Goal: Information Seeking & Learning: Check status

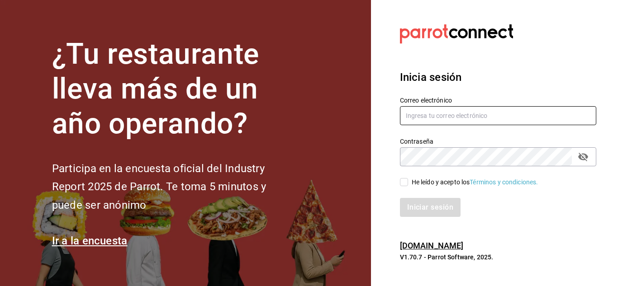
type input "del.toro.miguel@hotmail.com"
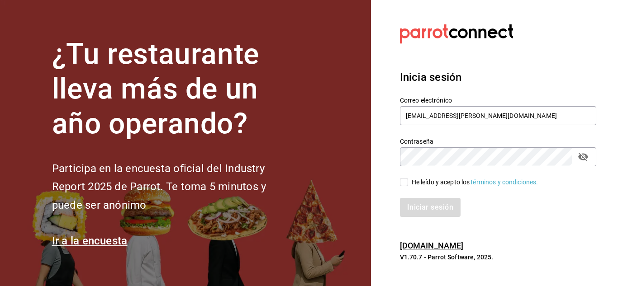
click at [406, 183] on input "He leído y acepto los Términos y condiciones." at bounding box center [404, 182] width 8 height 8
checkbox input "true"
click at [424, 203] on button "Iniciar sesión" at bounding box center [431, 207] width 62 height 19
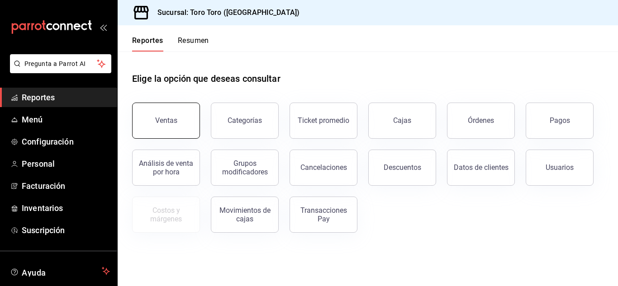
click at [176, 126] on button "Ventas" at bounding box center [166, 121] width 68 height 36
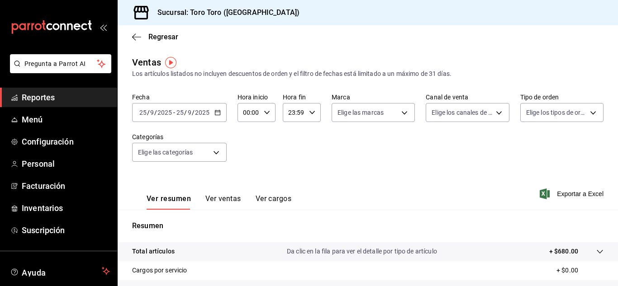
click at [218, 113] on icon "button" at bounding box center [217, 112] width 6 height 6
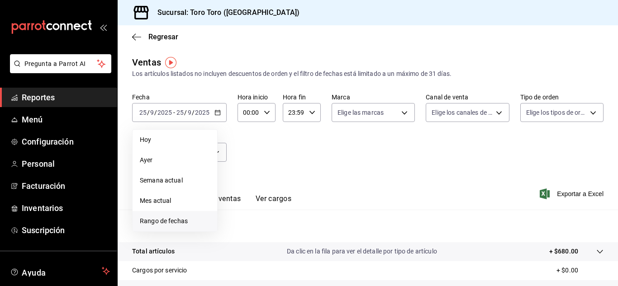
click at [177, 219] on span "Rango de fechas" at bounding box center [175, 221] width 70 height 9
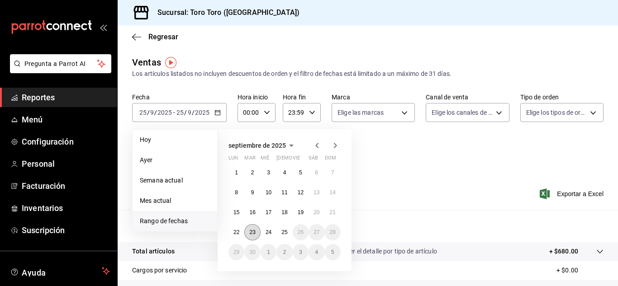
click at [251, 230] on abbr "23" at bounding box center [252, 232] width 6 height 6
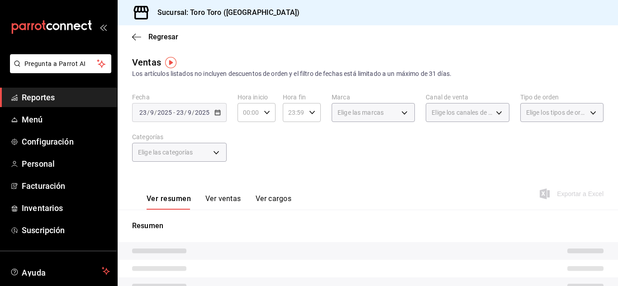
click at [251, 230] on p "Resumen" at bounding box center [367, 226] width 471 height 11
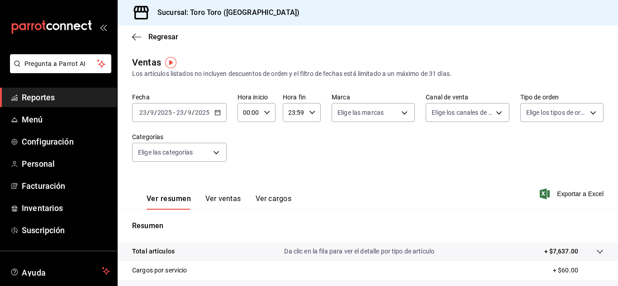
click at [222, 196] on button "Ver ventas" at bounding box center [223, 201] width 36 height 15
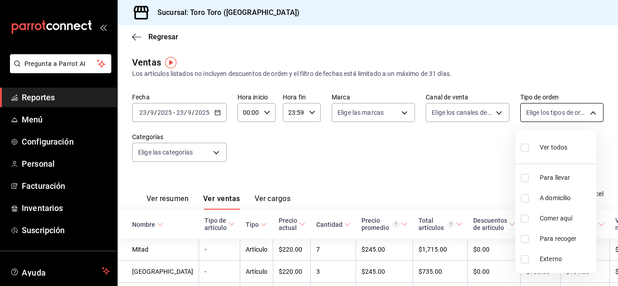
click at [583, 112] on body "Pregunta a Parrot AI Reportes Menú Configuración Personal Facturación Inventari…" at bounding box center [309, 143] width 618 height 286
click at [565, 219] on span "Comer aquí" at bounding box center [565, 218] width 53 height 9
type input "6c9ac38a-6f7a-4fff-bdb9-60f172351bd2"
checkbox input "true"
click at [390, 156] on div at bounding box center [309, 143] width 618 height 286
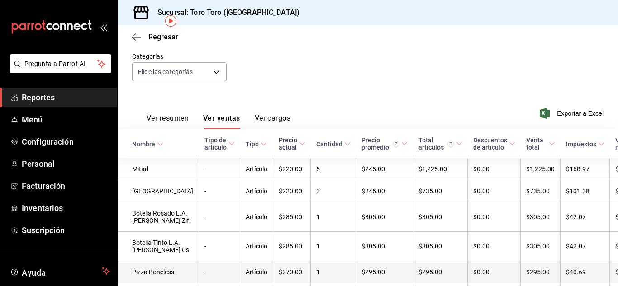
scroll to position [42, 0]
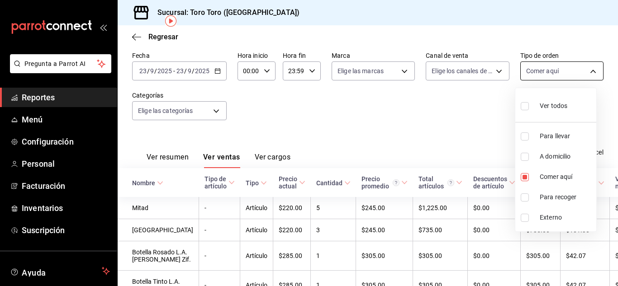
click at [584, 74] on body "Pregunta a Parrot AI Reportes Menú Configuración Personal Facturación Inventari…" at bounding box center [309, 143] width 618 height 286
click at [523, 180] on input "checkbox" at bounding box center [524, 177] width 8 height 8
checkbox input "false"
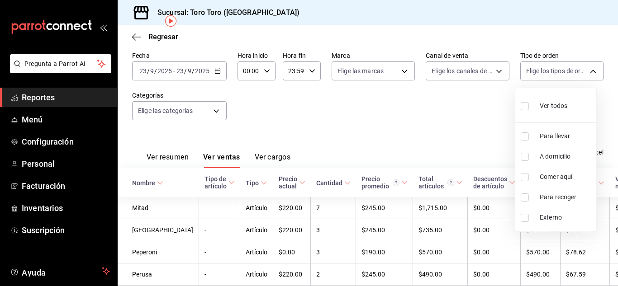
click at [373, 157] on div at bounding box center [309, 143] width 618 height 286
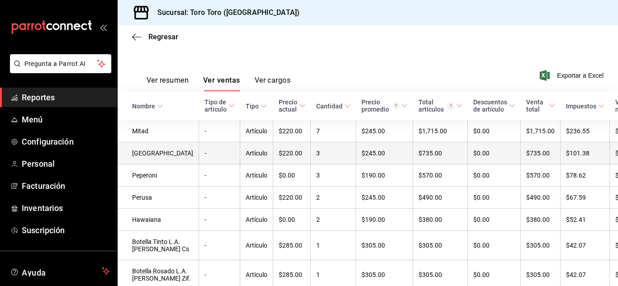
scroll to position [132, 0]
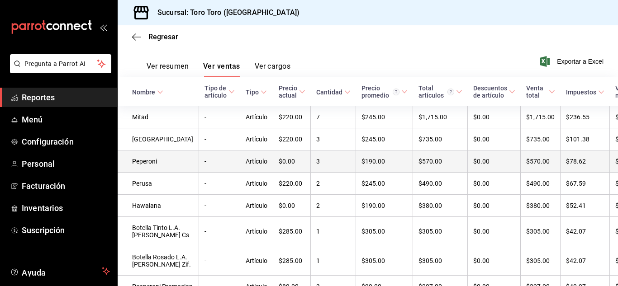
click at [149, 161] on td "Peperoni" at bounding box center [158, 162] width 81 height 22
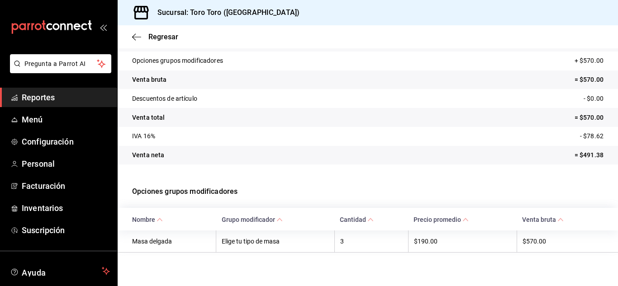
scroll to position [75, 0]
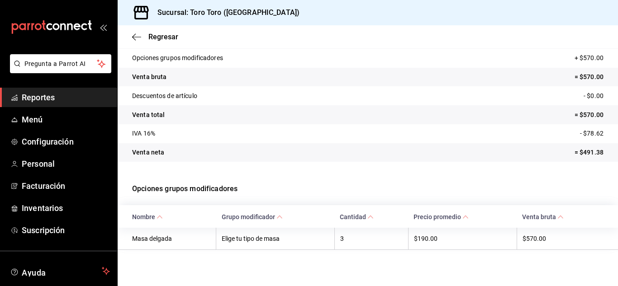
click at [43, 95] on span "Reportes" at bounding box center [66, 97] width 88 height 12
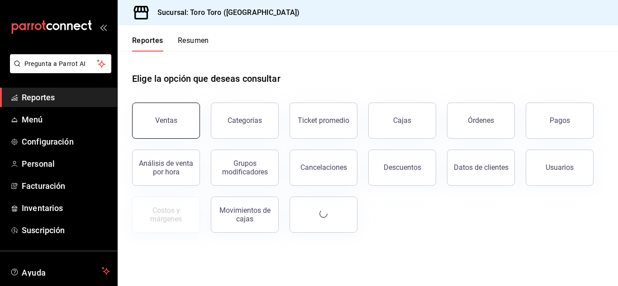
click at [178, 117] on button "Ventas" at bounding box center [166, 121] width 68 height 36
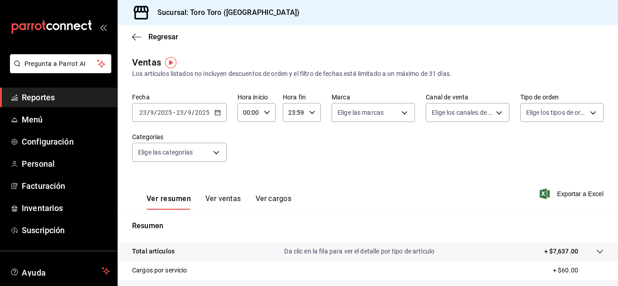
scroll to position [90, 0]
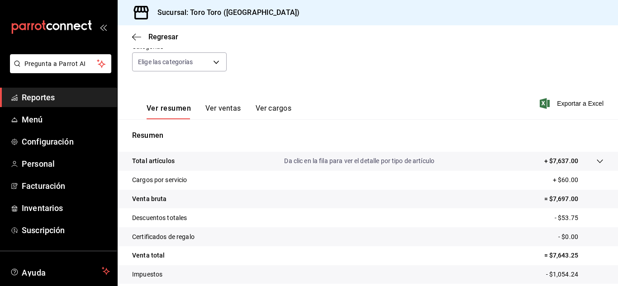
click at [228, 109] on button "Ver ventas" at bounding box center [223, 111] width 36 height 15
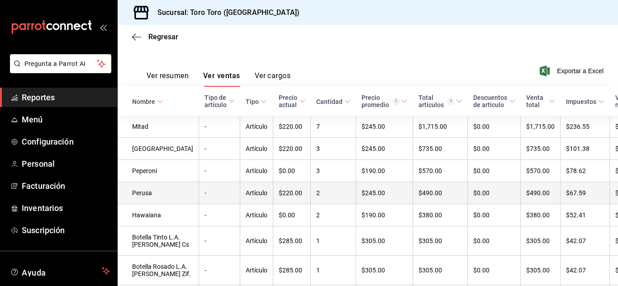
scroll to position [136, 0]
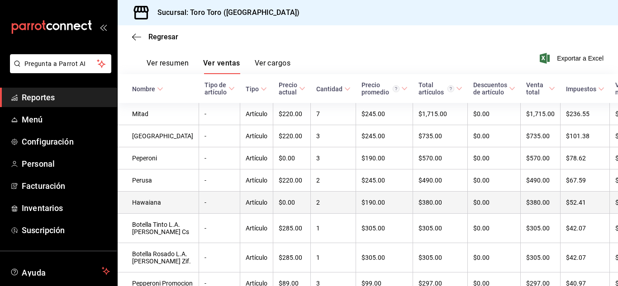
click at [150, 206] on td "Hawaiana" at bounding box center [158, 203] width 81 height 22
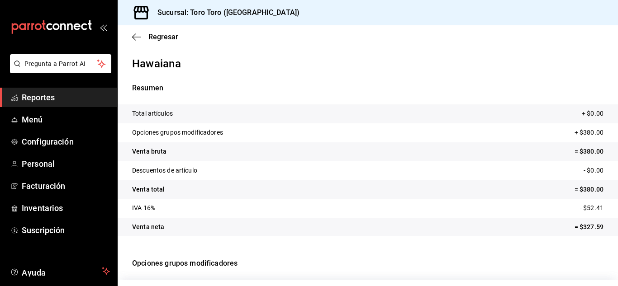
click at [52, 104] on link "Reportes" at bounding box center [58, 97] width 117 height 19
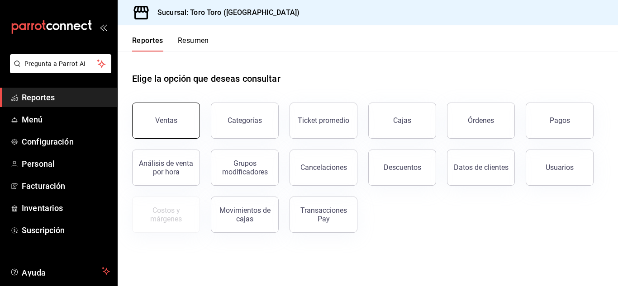
click at [164, 130] on button "Ventas" at bounding box center [166, 121] width 68 height 36
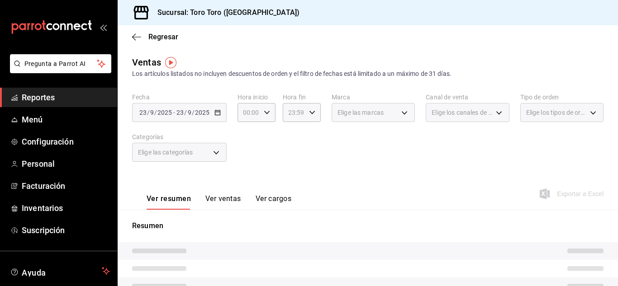
click at [223, 200] on button "Ver ventas" at bounding box center [223, 201] width 36 height 15
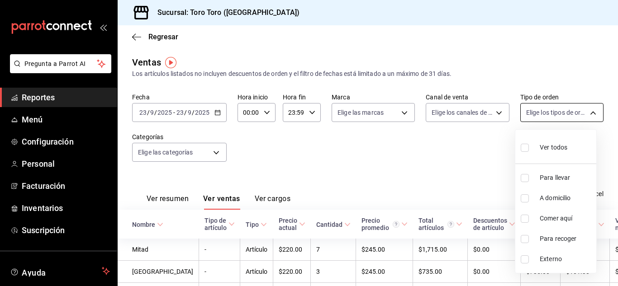
click at [588, 114] on body "Pregunta a Parrot AI Reportes Menú Configuración Personal Facturación Inventari…" at bounding box center [309, 143] width 618 height 286
click at [527, 220] on input "checkbox" at bounding box center [524, 219] width 8 height 8
checkbox input "true"
type input "6c9ac38a-6f7a-4fff-bdb9-60f172351bd2"
click at [403, 135] on div at bounding box center [309, 143] width 618 height 286
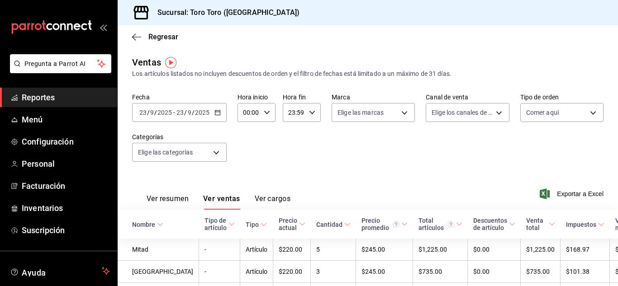
click at [217, 114] on icon "button" at bounding box center [217, 112] width 6 height 6
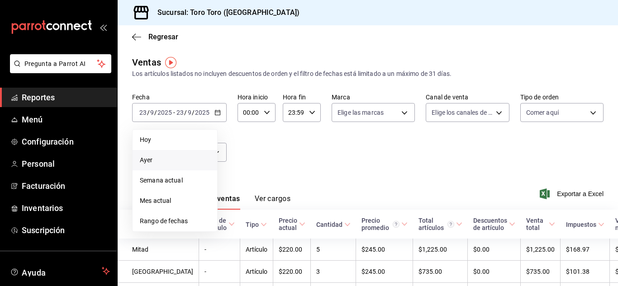
click at [142, 160] on span "Ayer" at bounding box center [175, 160] width 70 height 9
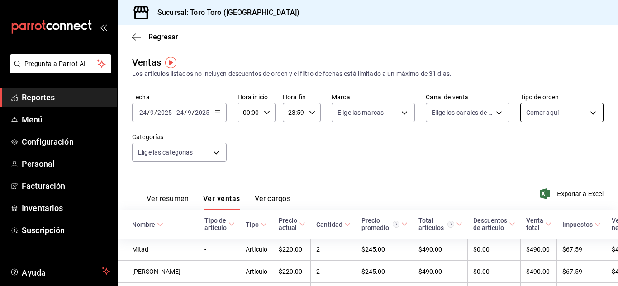
click at [586, 115] on body "Pregunta a Parrot AI Reportes Menú Configuración Personal Facturación Inventari…" at bounding box center [309, 143] width 618 height 286
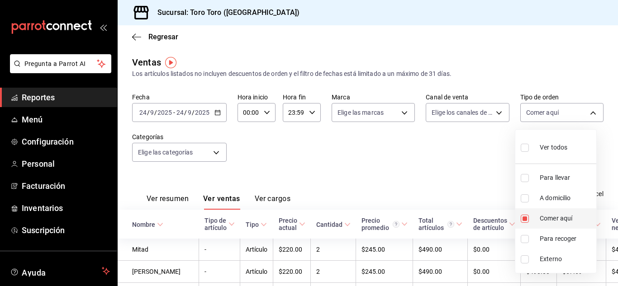
click at [522, 221] on input "checkbox" at bounding box center [524, 219] width 8 height 8
checkbox input "false"
click at [408, 157] on div at bounding box center [309, 143] width 618 height 286
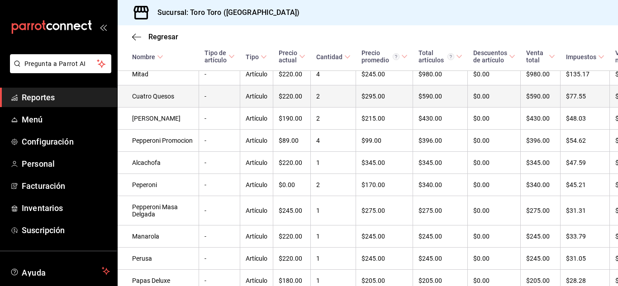
scroll to position [252, 0]
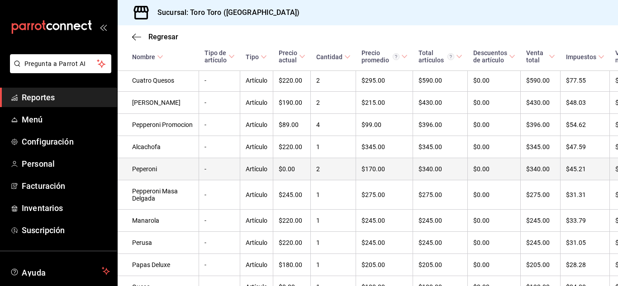
click at [144, 180] on td "Peperoni" at bounding box center [158, 169] width 81 height 22
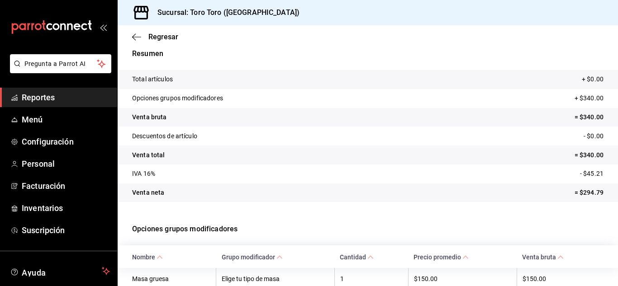
scroll to position [98, 0]
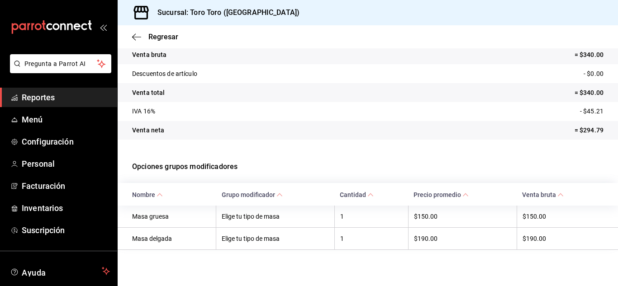
click at [44, 96] on span "Reportes" at bounding box center [66, 97] width 88 height 12
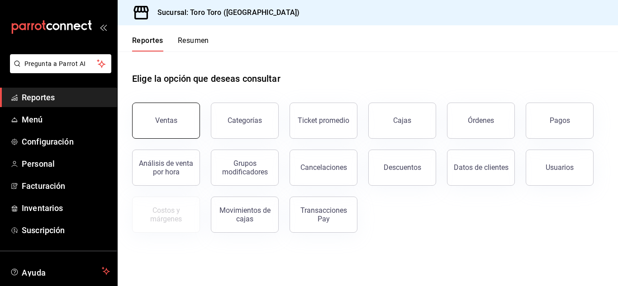
click at [171, 120] on div "Ventas" at bounding box center [166, 120] width 22 height 9
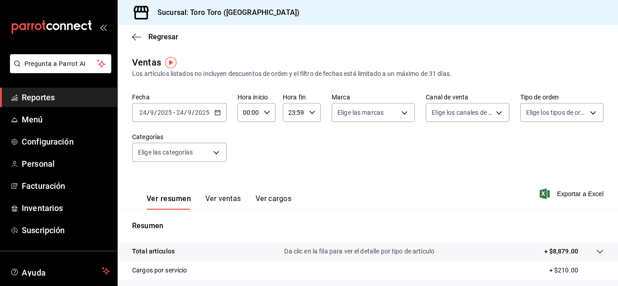
click at [218, 199] on button "Ver ventas" at bounding box center [223, 201] width 36 height 15
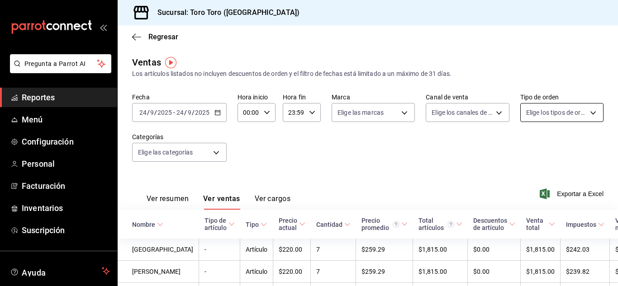
click at [587, 111] on body "Pregunta a Parrot AI Reportes Menú Configuración Personal Facturación Inventari…" at bounding box center [309, 143] width 618 height 286
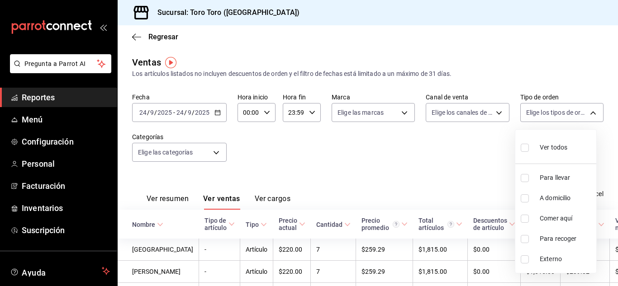
click at [524, 215] on input "checkbox" at bounding box center [524, 219] width 8 height 8
checkbox input "true"
type input "6c9ac38a-6f7a-4fff-bdb9-60f172351bd2"
click at [410, 170] on div at bounding box center [309, 143] width 618 height 286
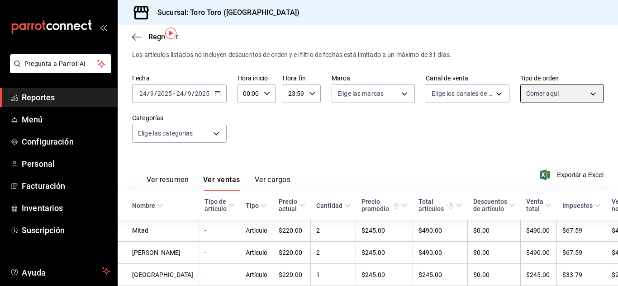
scroll to position [10, 0]
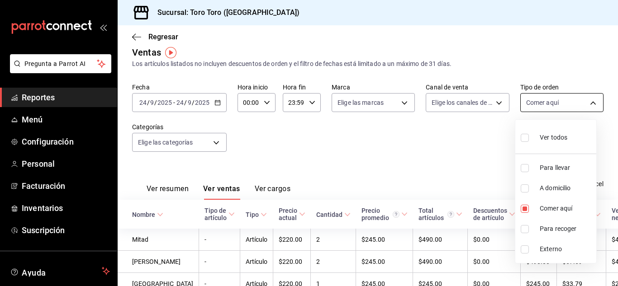
click at [587, 102] on body "Pregunta a Parrot AI Reportes Menú Configuración Personal Facturación Inventari…" at bounding box center [309, 143] width 618 height 286
click at [525, 208] on input "checkbox" at bounding box center [524, 209] width 8 height 8
checkbox input "false"
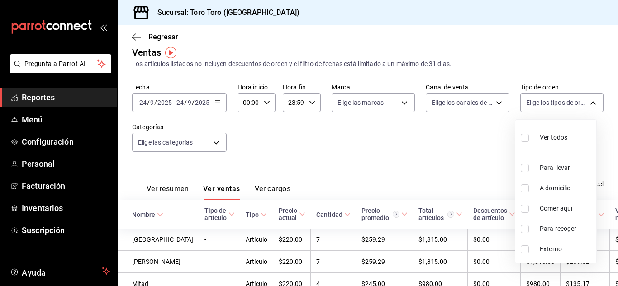
click at [355, 140] on div at bounding box center [309, 143] width 618 height 286
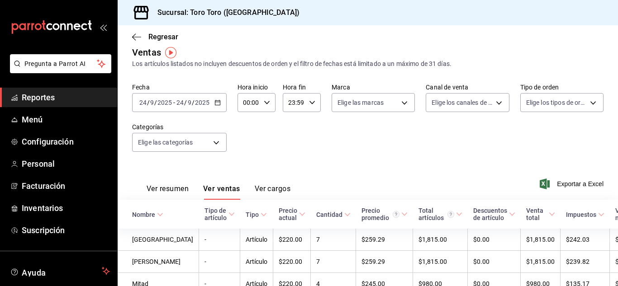
drag, startPoint x: 317, startPoint y: 151, endPoint x: 318, endPoint y: 156, distance: 5.5
click at [318, 156] on div "Fecha [DATE] [DATE] - [DATE] [DATE] Hora inicio 00:00 Hora inicio Hora fin 23:5…" at bounding box center [367, 123] width 471 height 80
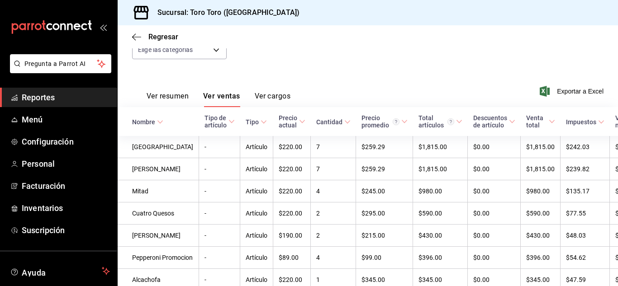
scroll to position [71, 0]
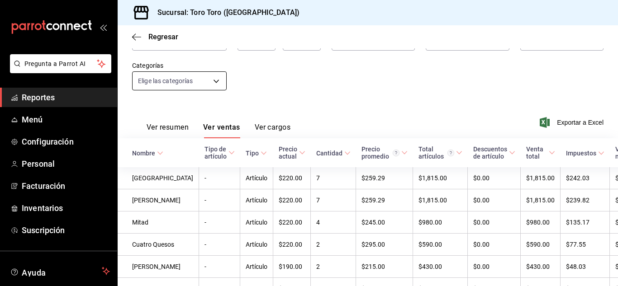
click at [213, 79] on body "Pregunta a Parrot AI Reportes Menú Configuración Personal Facturación Inventari…" at bounding box center [309, 143] width 618 height 286
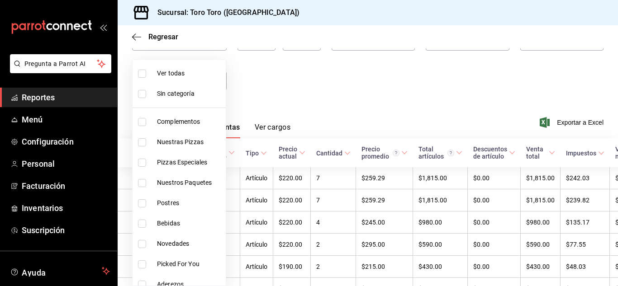
click at [142, 223] on input "checkbox" at bounding box center [142, 224] width 8 height 8
checkbox input "true"
type input "b7036455-b84b-4f87-8260-2e38ca45290f"
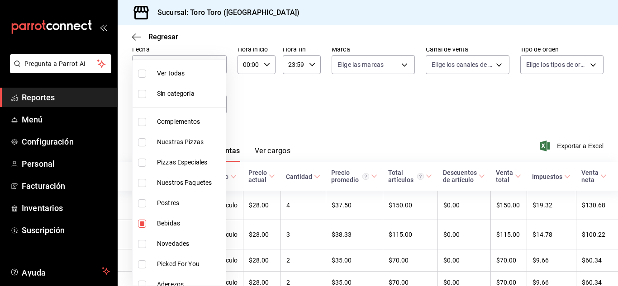
scroll to position [71, 0]
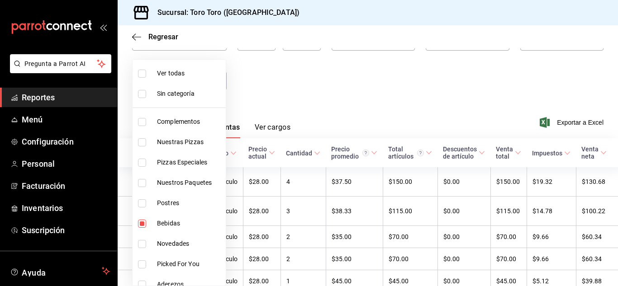
click at [350, 102] on div at bounding box center [309, 143] width 618 height 286
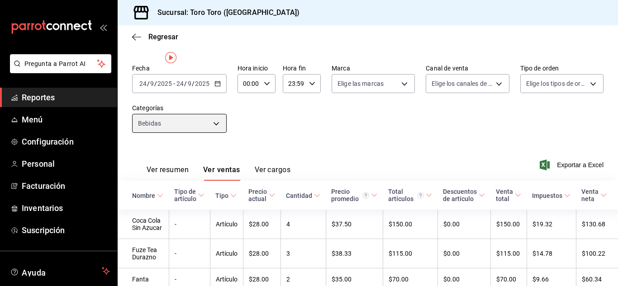
scroll to position [0, 0]
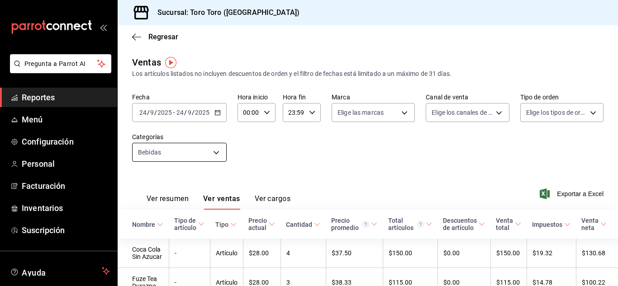
click at [215, 152] on body "Pregunta a Parrot AI Reportes Menú Configuración Personal Facturación Inventari…" at bounding box center [309, 143] width 618 height 286
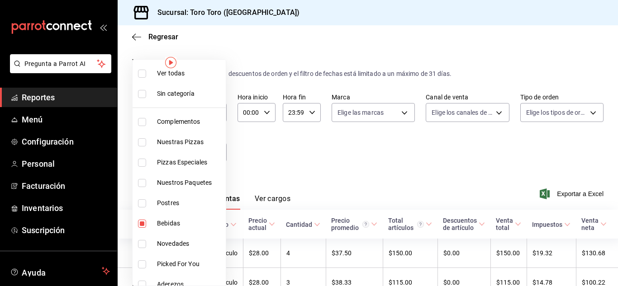
click at [142, 225] on input "checkbox" at bounding box center [142, 224] width 8 height 8
checkbox input "false"
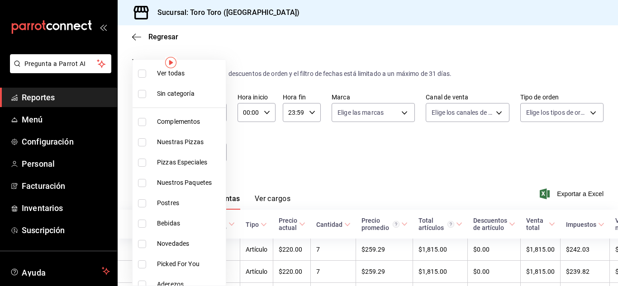
click at [329, 145] on div at bounding box center [309, 143] width 618 height 286
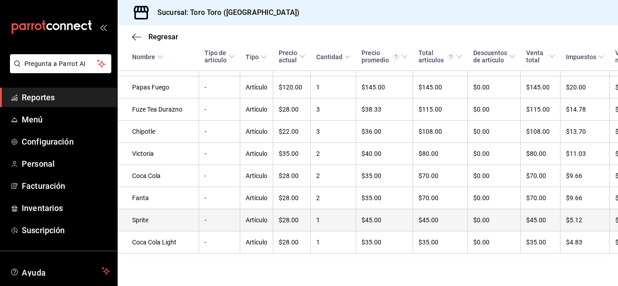
scroll to position [614, 0]
